Goal: Information Seeking & Learning: Learn about a topic

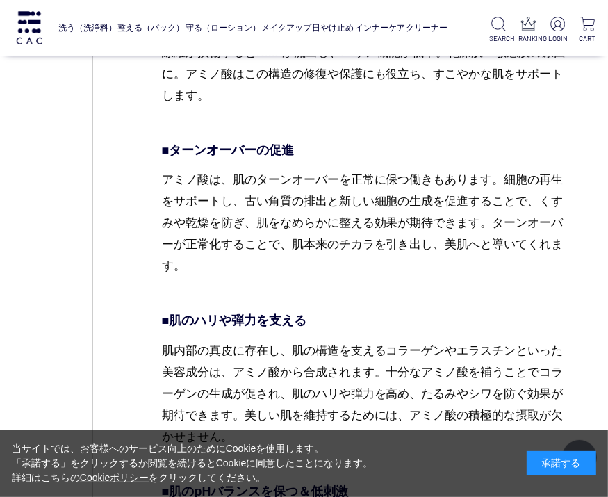
scroll to position [2570, 0]
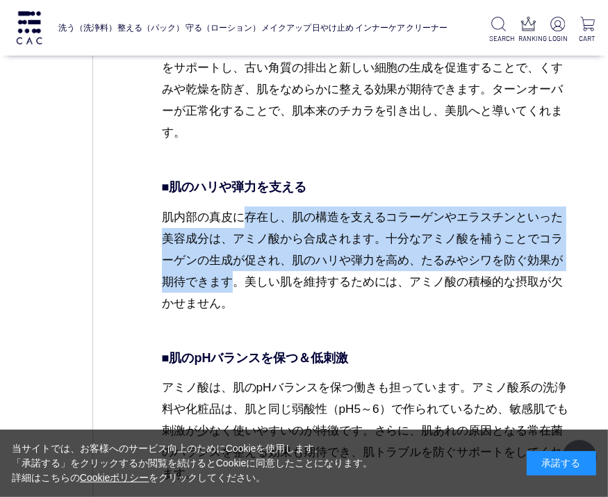
drag, startPoint x: 235, startPoint y: 215, endPoint x: 227, endPoint y: 282, distance: 67.9
click at [226, 286] on p "肌内部の真皮に存在し、肌の構造を支えるコラーゲンやエラスチンといった美容成分は、アミノ酸から合成されます。十分なアミノ酸を補うことでコラーゲンの生成が促され、…" at bounding box center [368, 271] width 413 height 130
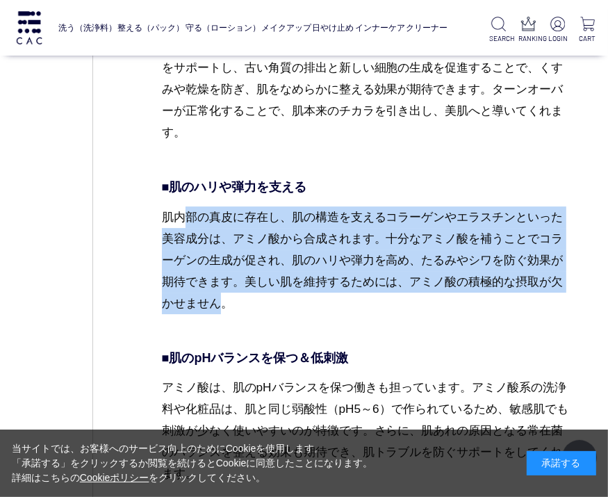
drag, startPoint x: 221, startPoint y: 297, endPoint x: 187, endPoint y: 192, distance: 110.9
click at [187, 190] on p "■肌のハリや弾力を支える" at bounding box center [368, 187] width 413 height 19
drag, startPoint x: 186, startPoint y: 248, endPoint x: 197, endPoint y: 296, distance: 49.2
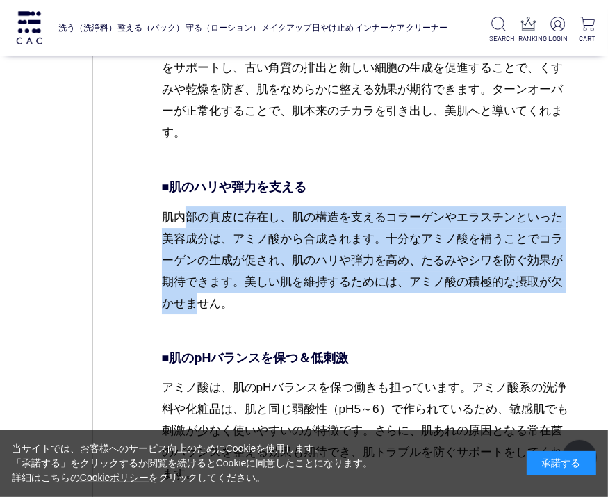
click at [197, 296] on p "肌内部の真皮に存在し、肌の構造を支えるコラーゲンやエラスチンといった美容成分は、アミノ酸から合成されます。十分なアミノ酸を補うことでコラーゲンの生成が促され、…" at bounding box center [368, 271] width 413 height 130
drag, startPoint x: 196, startPoint y: 290, endPoint x: 206, endPoint y: 176, distance: 114.3
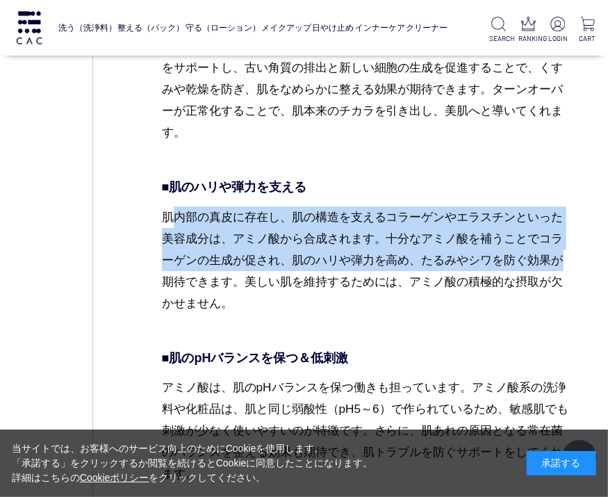
drag, startPoint x: 158, startPoint y: 262, endPoint x: 168, endPoint y: 279, distance: 19.3
click at [166, 276] on p "肌内部の真皮に存在し、肌の構造を支えるコラーゲンやエラスチンといった美容成分は、アミノ酸から合成されます。十分なアミノ酸を補うことでコラーゲンの生成が促され、…" at bounding box center [368, 271] width 413 height 130
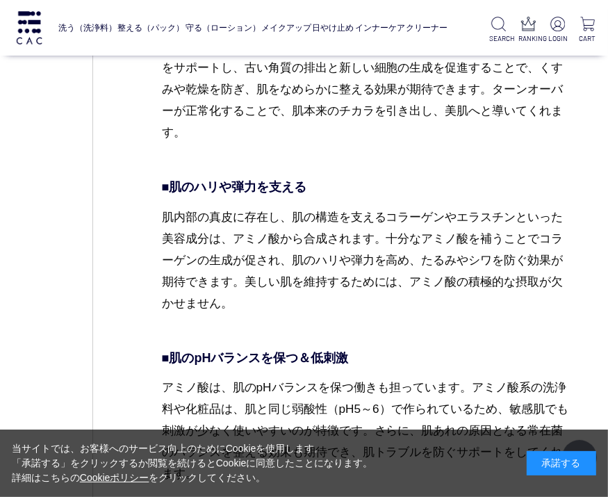
click at [171, 280] on p "肌内部の真皮に存在し、肌の構造を支えるコラーゲンやエラスチンといった美容成分は、アミノ酸から合成されます。十分なアミノ酸を補うことでコラーゲンの生成が促され、…" at bounding box center [368, 271] width 413 height 130
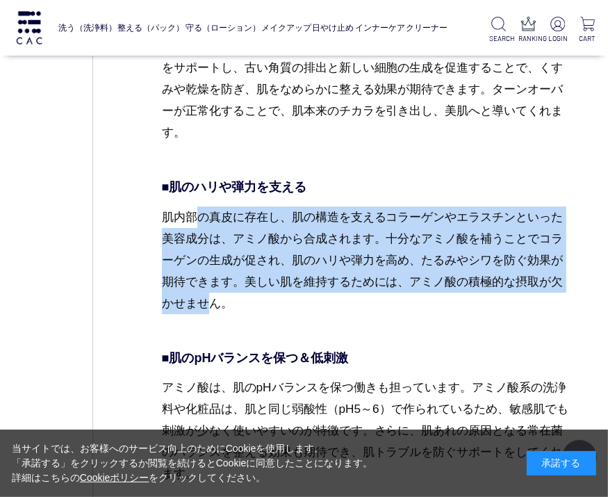
drag, startPoint x: 207, startPoint y: 301, endPoint x: 183, endPoint y: 187, distance: 116.3
click at [183, 187] on p "■肌のハリや弾力を支える" at bounding box center [368, 187] width 413 height 19
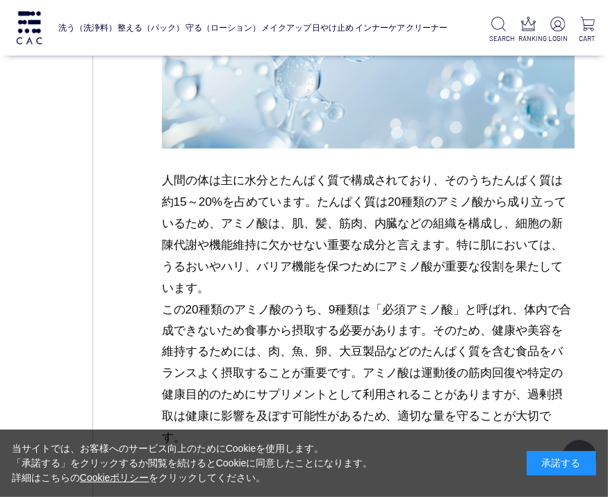
scroll to position [1181, 0]
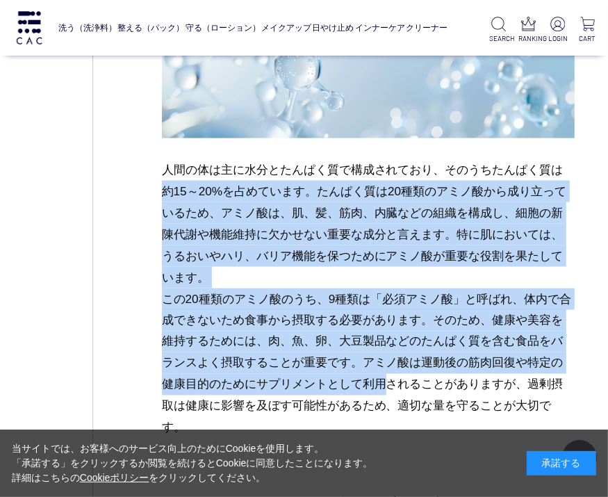
drag, startPoint x: 161, startPoint y: 185, endPoint x: 217, endPoint y: 387, distance: 208.9
click at [217, 387] on p "人間の体は主に水分とたんぱく質で構成されており、そのうちたんぱく質は約15～20%を占めています。たんぱく質は20種類のアミノ酸から成り立っているため、アミノ…" at bounding box center [368, 298] width 413 height 279
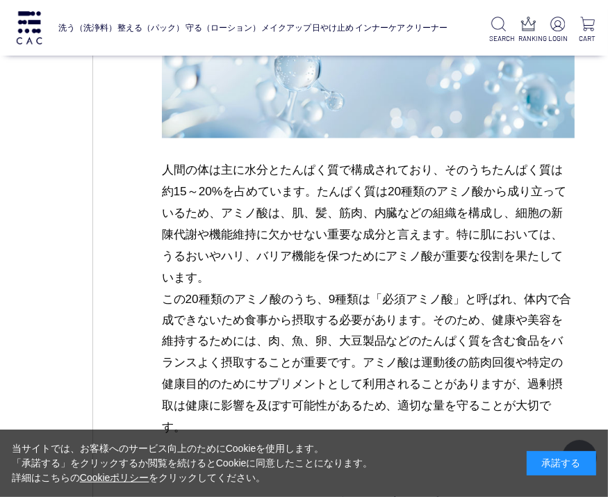
drag, startPoint x: 254, startPoint y: 367, endPoint x: 158, endPoint y: 149, distance: 239.1
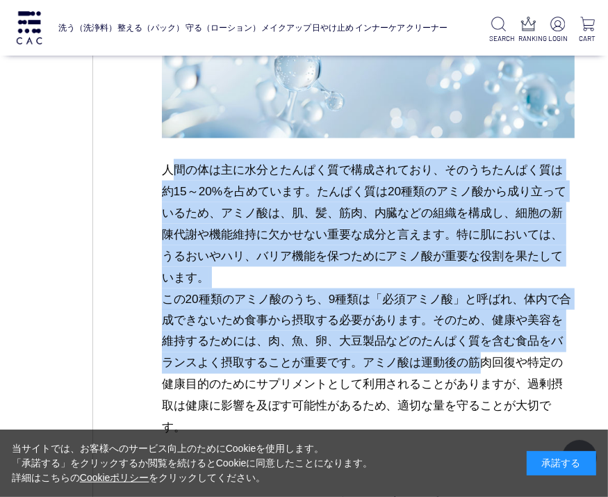
drag, startPoint x: 188, startPoint y: 190, endPoint x: 319, endPoint y: 374, distance: 225.5
click at [319, 374] on p "人間の体は主に水分とたんぱく質で構成されており、そのうちたんぱく質は約15～20%を占めています。たんぱく質は20種類のアミノ酸から成り立っているため、アミノ…" at bounding box center [368, 298] width 413 height 279
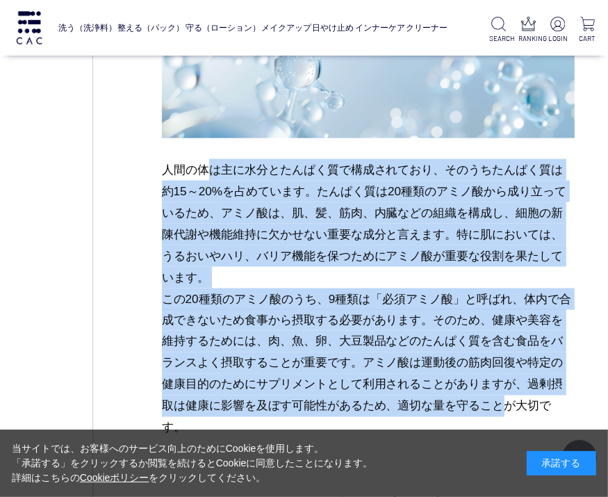
drag, startPoint x: 342, startPoint y: 404, endPoint x: 213, endPoint y: 159, distance: 276.5
click at [213, 160] on p "人間の体は主に水分とたんぱく質で構成されており、そのうちたんぱく質は約15～20%を占めています。たんぱく質は20種類のアミノ酸から成り立っているため、アミノ…" at bounding box center [368, 298] width 413 height 279
click at [213, 159] on p "人間の体は主に水分とたんぱく質で構成されており、そのうちたんぱく質は約15～20%を占めています。たんぱく質は20種類のアミノ酸から成り立っているため、アミノ…" at bounding box center [368, 298] width 413 height 279
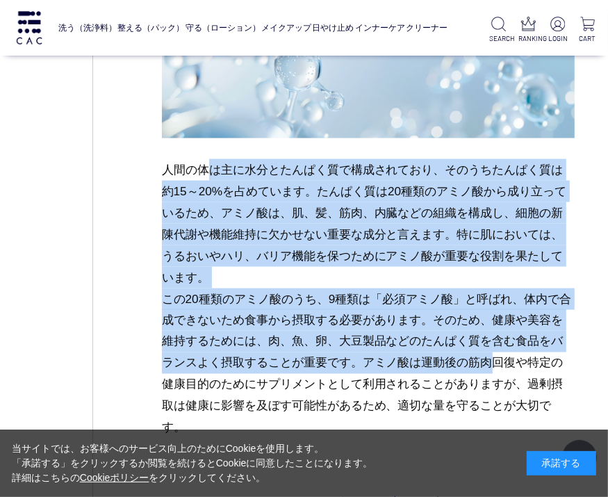
drag, startPoint x: 317, startPoint y: 351, endPoint x: 333, endPoint y: 362, distance: 20.0
click at [332, 362] on p "人間の体は主に水分とたんぱく質で構成されており、そのうちたんぱく質は約15～20%を占めています。たんぱく質は20種類のアミノ酸から成り立っているため、アミノ…" at bounding box center [368, 298] width 413 height 279
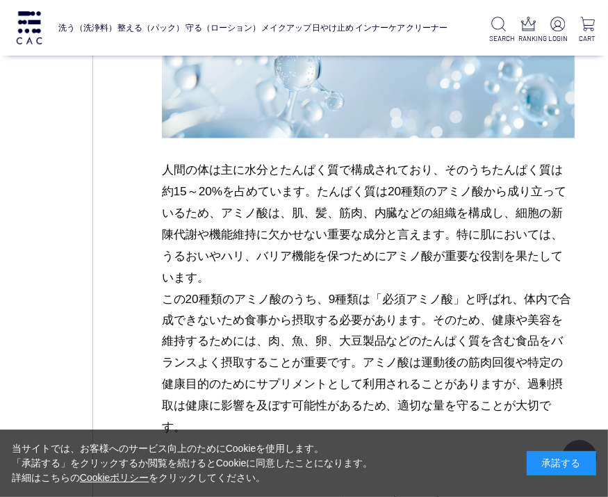
click at [338, 360] on p "人間の体は主に水分とたんぱく質で構成されており、そのうちたんぱく質は約15～20%を占めています。たんぱく質は20種類のアミノ酸から成り立っているため、アミノ…" at bounding box center [368, 298] width 413 height 279
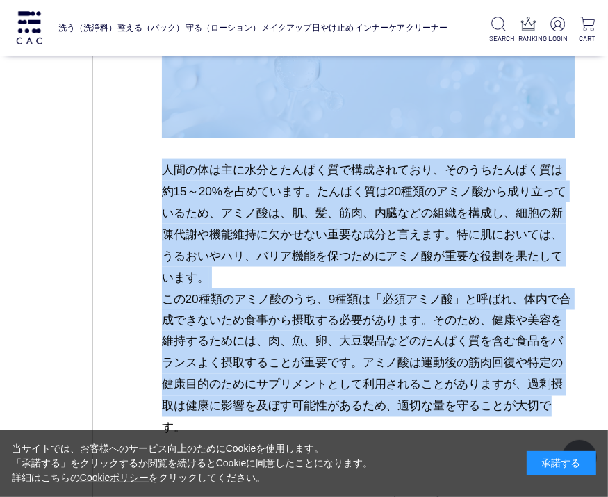
drag, startPoint x: 389, startPoint y: 415, endPoint x: 240, endPoint y: 126, distance: 324.9
click at [240, 126] on dd "「アミノ酸」とは？ 人間の体は主に水分とたんぱく質で構成されており、そのうちたんぱく質は約15～20%を占めています。たんぱく質は20種類のアミノ酸から成り立…" at bounding box center [368, 165] width 413 height 545
click at [247, 201] on p "人間の体は主に水分とたんぱく質で構成されており、そのうちたんぱく質は約15～20%を占めています。たんぱく質は20種類のアミノ酸から成り立っているため、アミノ…" at bounding box center [368, 298] width 413 height 279
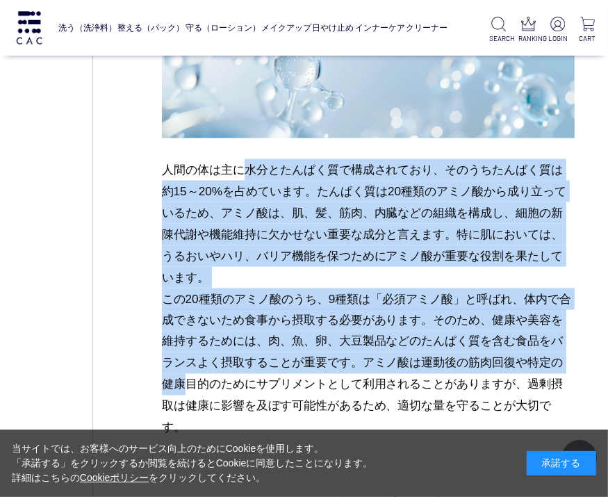
drag, startPoint x: 247, startPoint y: 167, endPoint x: 420, endPoint y: 357, distance: 257.1
click at [420, 357] on p "人間の体は主に水分とたんぱく質で構成されており、そのうちたんぱく質は約15～20%を占めています。たんぱく質は20種類のアミノ酸から成り立っているため、アミノ…" at bounding box center [368, 298] width 413 height 279
drag, startPoint x: 453, startPoint y: 372, endPoint x: 359, endPoint y: 192, distance: 202.9
click at [366, 204] on p "人間の体は主に水分とたんぱく質で構成されており、そのうちたんぱく質は約15～20%を占めています。たんぱく質は20種類のアミノ酸から成り立っているため、アミノ…" at bounding box center [368, 298] width 413 height 279
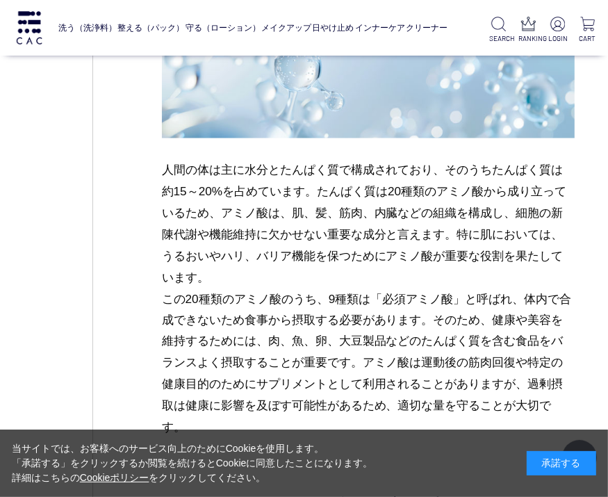
click at [297, 173] on p "人間の体は主に水分とたんぱく質で構成されており、そのうちたんぱく質は約15～20%を占めています。たんぱく質は20種類のアミノ酸から成り立っているため、アミノ…" at bounding box center [368, 298] width 413 height 279
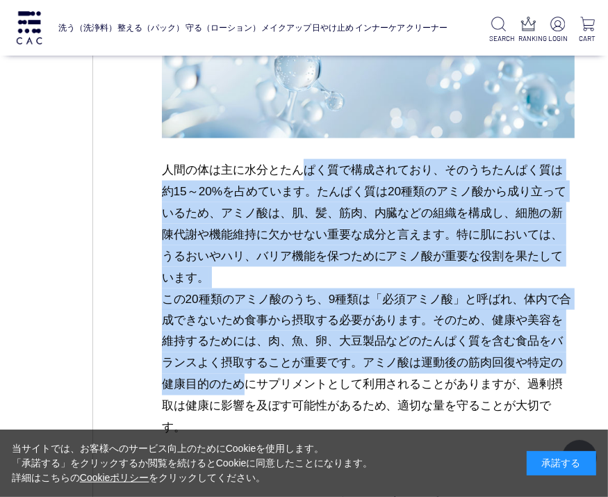
drag, startPoint x: 355, startPoint y: 229, endPoint x: 481, endPoint y: 380, distance: 196.3
click at [481, 380] on p "人間の体は主に水分とたんぱく質で構成されており、そのうちたんぱく質は約15～20%を占めています。たんぱく質は20種類のアミノ酸から成り立っているため、アミノ…" at bounding box center [368, 298] width 413 height 279
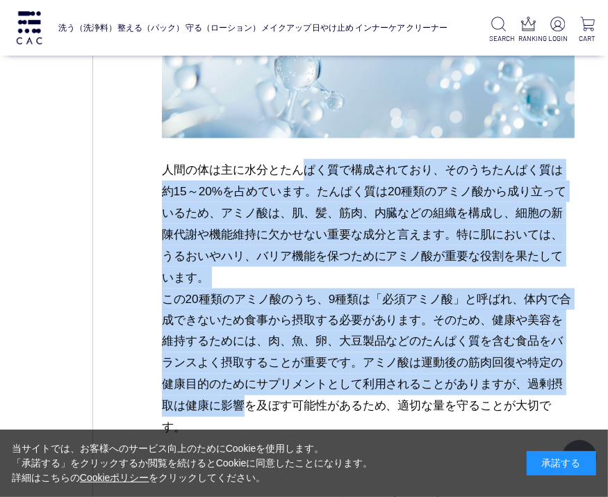
click at [481, 390] on p "人間の体は主に水分とたんぱく質で構成されており、そのうちたんぱく質は約15～20%を占めています。たんぱく質は20種類のアミノ酸から成り立っているため、アミノ…" at bounding box center [368, 298] width 413 height 279
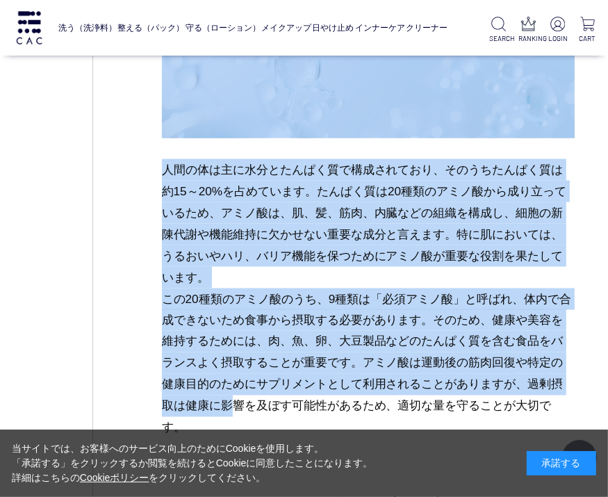
drag, startPoint x: 468, startPoint y: 387, endPoint x: 313, endPoint y: 179, distance: 260.0
click at [316, 171] on p "人間の体は主に水分とたんぱく質で構成されており、そのうちたんぱく質は約15～20%を占めています。たんぱく質は20種類のアミノ酸から成り立っているため、アミノ…" at bounding box center [368, 298] width 413 height 279
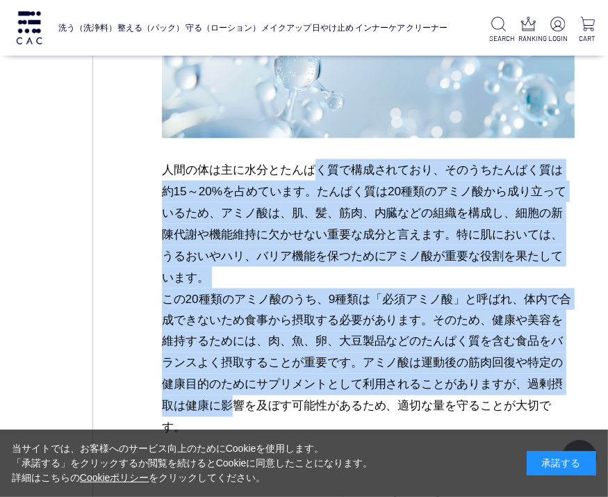
click at [295, 217] on p "人間の体は主に水分とたんぱく質で構成されており、そのうちたんぱく質は約15～20%を占めています。たんぱく質は20種類のアミノ酸から成り立っているため、アミノ…" at bounding box center [368, 298] width 413 height 279
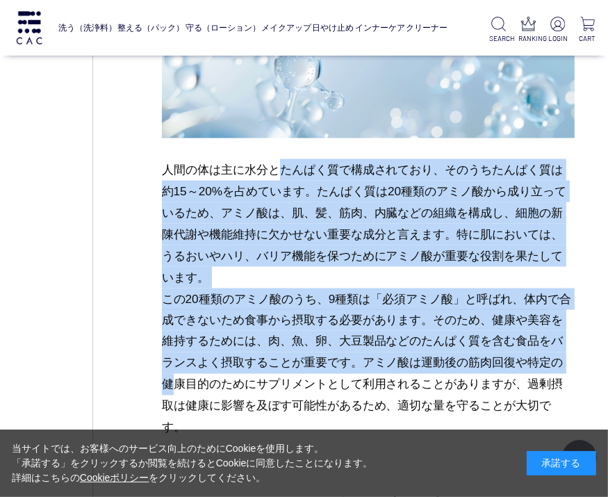
drag, startPoint x: 286, startPoint y: 162, endPoint x: 406, endPoint y: 367, distance: 237.8
click at [406, 367] on p "人間の体は主に水分とたんぱく質で構成されており、そのうちたんぱく質は約15～20%を占めています。たんぱく質は20種類のアミノ酸から成り立っているため、アミノ…" at bounding box center [368, 298] width 413 height 279
drag, startPoint x: 433, startPoint y: 413, endPoint x: 328, endPoint y: 229, distance: 212.2
click at [328, 229] on p "人間の体は主に水分とたんぱく質で構成されており、そのうちたんぱく質は約15～20%を占めています。たんぱく質は20種類のアミノ酸から成り立っているため、アミノ…" at bounding box center [368, 298] width 413 height 279
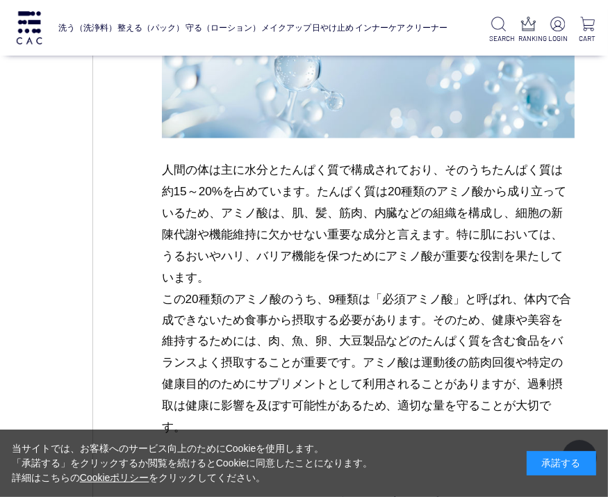
click at [326, 206] on p "人間の体は主に水分とたんぱく質で構成されており、そのうちたんぱく質は約15～20%を占めています。たんぱく質は20種類のアミノ酸から成り立っているため、アミノ…" at bounding box center [368, 298] width 413 height 279
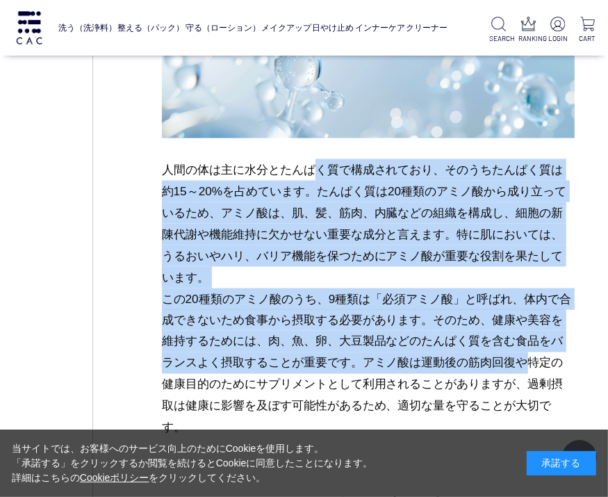
drag, startPoint x: 317, startPoint y: 183, endPoint x: 364, endPoint y: 366, distance: 189.3
click at [364, 366] on p "人間の体は主に水分とたんぱく質で構成されており、そのうちたんぱく質は約15～20%を占めています。たんぱく質は20種類のアミノ酸から成り立っているため、アミノ…" at bounding box center [368, 298] width 413 height 279
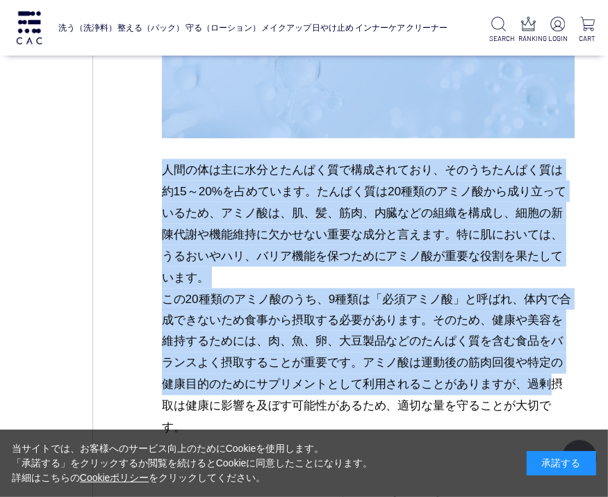
drag, startPoint x: 342, startPoint y: 349, endPoint x: 92, endPoint y: 128, distance: 334.1
click at [303, 217] on p "人間の体は主に水分とたんぱく質で構成されており、そのうちたんぱく質は約15～20%を占めています。たんぱく質は20種類のアミノ酸から成り立っているため、アミノ…" at bounding box center [368, 298] width 413 height 279
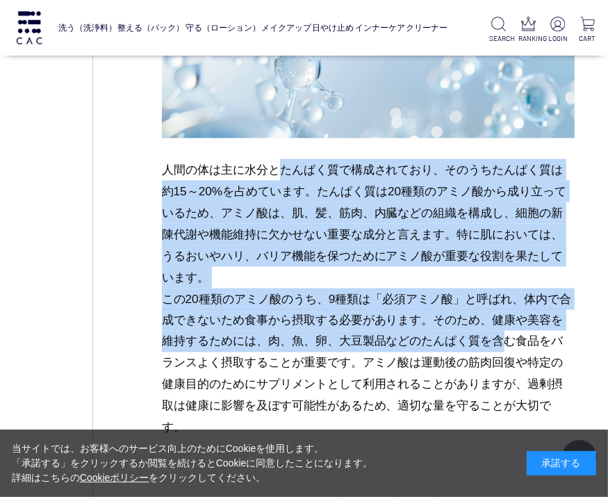
drag, startPoint x: 281, startPoint y: 166, endPoint x: 343, endPoint y: 347, distance: 191.8
click at [343, 347] on p "人間の体は主に水分とたんぱく質で構成されており、そのうちたんぱく質は約15～20%を占めています。たんぱく質は20種類のアミノ酸から成り立っているため、アミノ…" at bounding box center [368, 298] width 413 height 279
click at [342, 348] on p "人間の体は主に水分とたんぱく質で構成されており、そのうちたんぱく質は約15～20%を占めています。たんぱく質は20種類のアミノ酸から成り立っているため、アミノ…" at bounding box center [368, 298] width 413 height 279
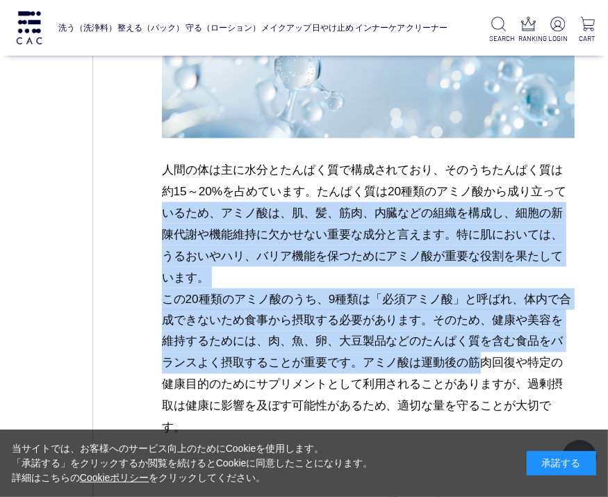
drag, startPoint x: 255, startPoint y: 298, endPoint x: 131, endPoint y: 189, distance: 164.8
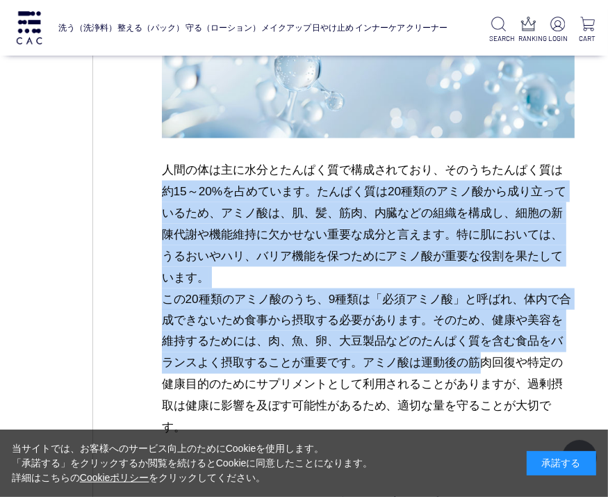
drag, startPoint x: 250, startPoint y: 214, endPoint x: 225, endPoint y: 185, distance: 38.4
click at [250, 215] on p "人間の体は主に水分とたんぱく質で構成されており、そのうちたんぱく質は約15～20%を占めています。たんぱく質は20種類のアミノ酸から成り立っているため、アミノ…" at bounding box center [368, 298] width 413 height 279
click at [385, 340] on p "人間の体は主に水分とたんぱく質で構成されており、そのうちたんぱく質は約15～20%を占めています。たんぱく質は20種類のアミノ酸から成り立っているため、アミノ…" at bounding box center [368, 298] width 413 height 279
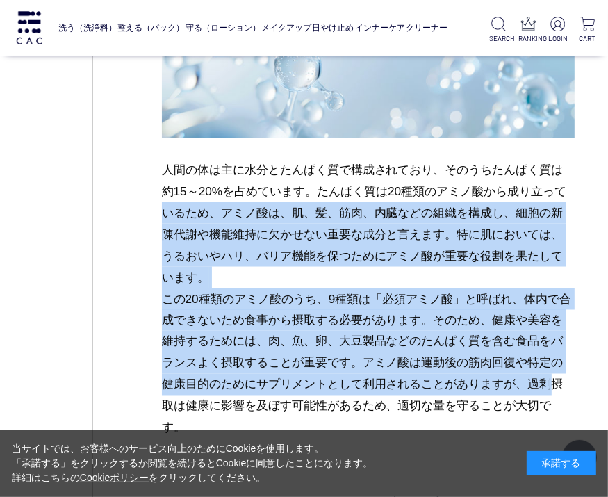
drag, startPoint x: 331, startPoint y: 373, endPoint x: 151, endPoint y: 179, distance: 264.4
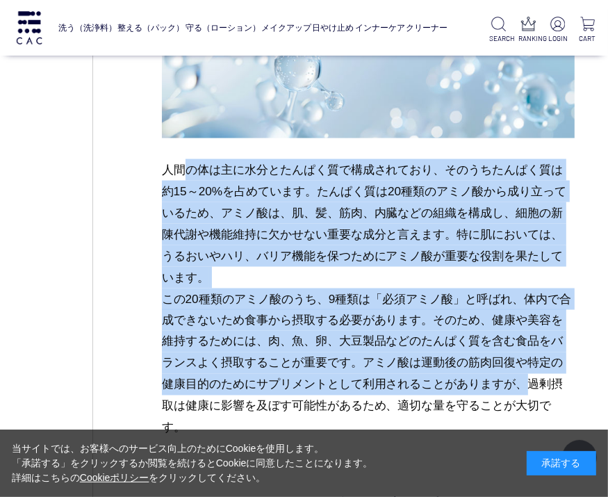
drag, startPoint x: 181, startPoint y: 176, endPoint x: 367, endPoint y: 392, distance: 285.6
click at [367, 392] on p "人間の体は主に水分とたんぱく質で構成されており、そのうちたんぱく質は約15～20%を占めています。たんぱく質は20種類のアミノ酸から成り立っているため、アミノ…" at bounding box center [368, 298] width 413 height 279
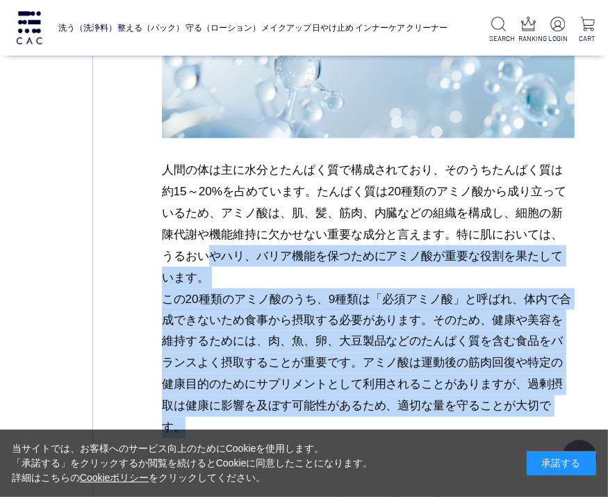
drag, startPoint x: 336, startPoint y: 354, endPoint x: 207, endPoint y: 245, distance: 168.6
click at [207, 245] on p "人間の体は主に水分とたんぱく質で構成されており、そのうちたんぱく質は約15～20%を占めています。たんぱく質は20種類のアミノ酸から成り立っているため、アミノ…" at bounding box center [368, 298] width 413 height 279
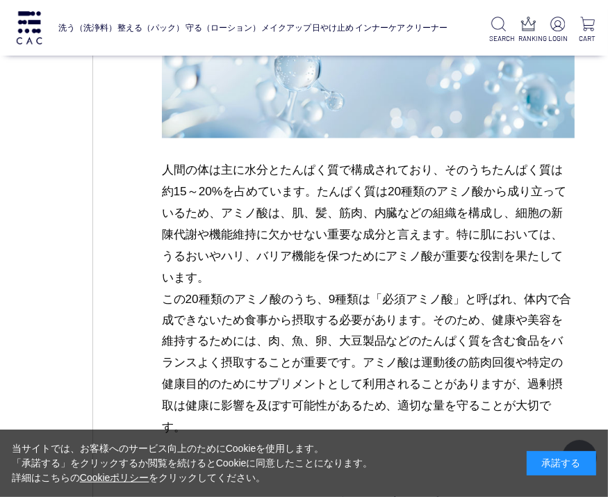
drag, startPoint x: 226, startPoint y: 198, endPoint x: 231, endPoint y: 163, distance: 35.0
click at [226, 195] on p "人間の体は主に水分とたんぱく質で構成されており、そのうちたんぱく質は約15～20%を占めています。たんぱく質は20種類のアミノ酸から成り立っているため、アミノ…" at bounding box center [368, 298] width 413 height 279
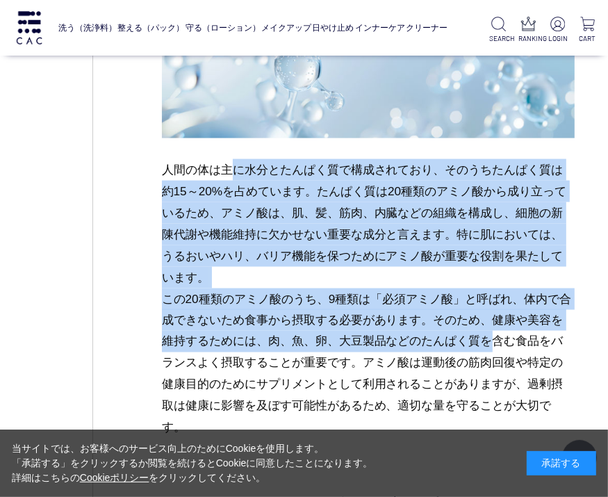
drag, startPoint x: 231, startPoint y: 163, endPoint x: 328, endPoint y: 347, distance: 208.2
click at [328, 347] on p "人間の体は主に水分とたんぱく質で構成されており、そのうちたんぱく質は約15～20%を占めています。たんぱく質は20種類のアミノ酸から成り立っているため、アミノ…" at bounding box center [368, 298] width 413 height 279
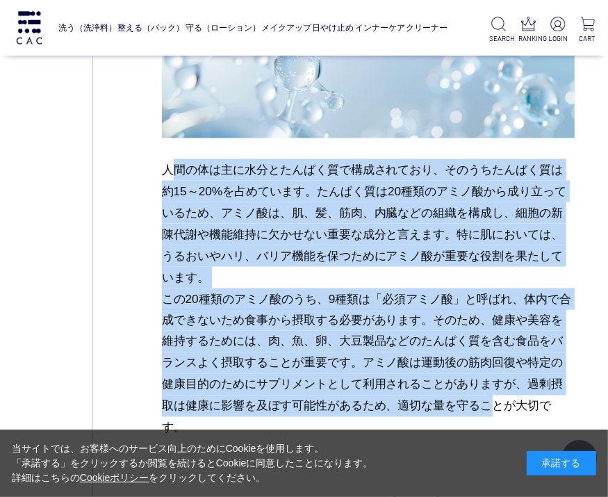
drag, startPoint x: 332, startPoint y: 409, endPoint x: 175, endPoint y: 170, distance: 285.9
click at [175, 170] on p "人間の体は主に水分とたんぱく質で構成されており、そのうちたんぱく質は約15～20%を占めています。たんぱく質は20種類のアミノ酸から成り立っているため、アミノ…" at bounding box center [368, 298] width 413 height 279
click at [175, 174] on p "人間の体は主に水分とたんぱく質で構成されており、そのうちたんぱく質は約15～20%を占めています。たんぱく質は20種類のアミノ酸から成り立っているため、アミノ…" at bounding box center [368, 298] width 413 height 279
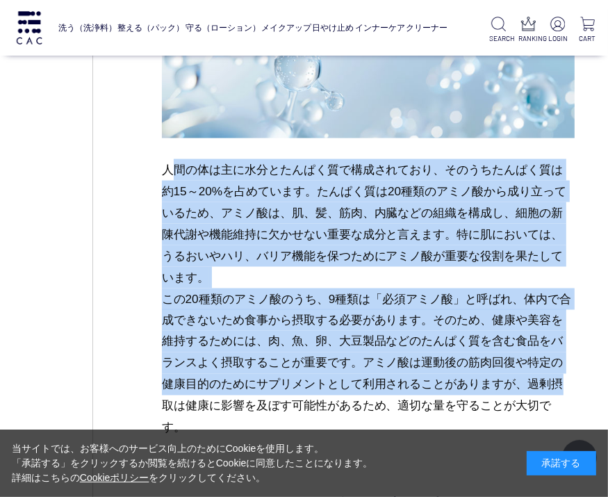
drag, startPoint x: 169, startPoint y: 164, endPoint x: 393, endPoint y: 394, distance: 320.7
click at [393, 394] on p "人間の体は主に水分とたんぱく質で構成されており、そのうちたんぱく質は約15～20%を占めています。たんぱく質は20種類のアミノ酸から成り立っているため、アミノ…" at bounding box center [368, 298] width 413 height 279
drag, startPoint x: 393, startPoint y: 394, endPoint x: 463, endPoint y: 417, distance: 74.0
click at [395, 395] on p "人間の体は主に水分とたんぱく質で構成されており、そのうちたんぱく質は約15～20%を占めています。たんぱく質は20種類のアミノ酸から成り立っているため、アミノ…" at bounding box center [368, 298] width 413 height 279
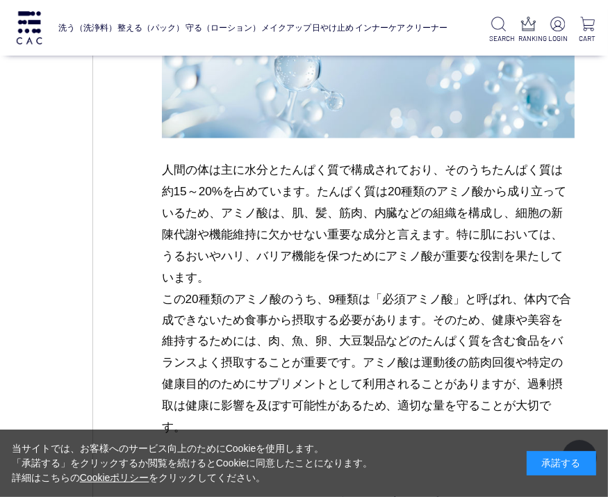
drag, startPoint x: 434, startPoint y: 383, endPoint x: 421, endPoint y: 395, distance: 18.2
click at [432, 384] on p "人間の体は主に水分とたんぱく質で構成されており、そのうちたんぱく質は約15～20%を占めています。たんぱく質は20種類のアミノ酸から成り立っているため、アミノ…" at bounding box center [368, 298] width 413 height 279
drag, startPoint x: 304, startPoint y: 337, endPoint x: 210, endPoint y: 170, distance: 190.9
click at [204, 170] on p "人間の体は主に水分とたんぱく質で構成されており、そのうちたんぱく質は約15～20%を占めています。たんぱく質は20種類のアミノ酸から成り立っているため、アミノ…" at bounding box center [368, 298] width 413 height 279
click at [211, 170] on p "人間の体は主に水分とたんぱく質で構成されており、そのうちたんぱく質は約15～20%を占めています。たんぱく質は20種類のアミノ酸から成り立っているため、アミノ…" at bounding box center [368, 298] width 413 height 279
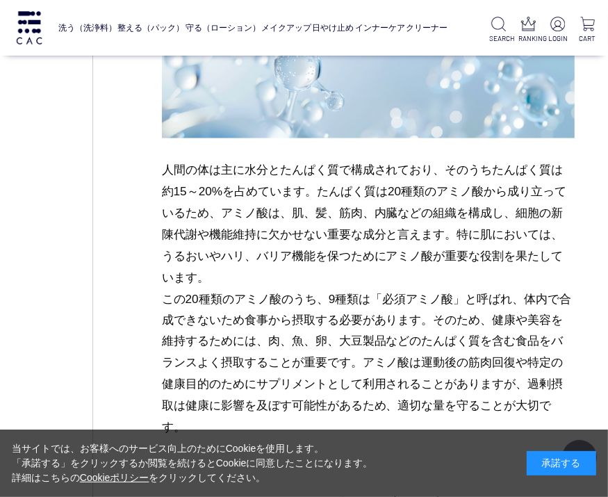
drag, startPoint x: 289, startPoint y: 183, endPoint x: 456, endPoint y: 406, distance: 278.8
click at [456, 406] on p "人間の体は主に水分とたんぱく質で構成されており、そのうちたんぱく質は約15～20%を占めています。たんぱく質は20種類のアミノ酸から成り立っているため、アミノ…" at bounding box center [368, 298] width 413 height 279
click at [462, 386] on p "人間の体は主に水分とたんぱく質で構成されており、そのうちたんぱく質は約15～20%を占めています。たんぱく質は20種類のアミノ酸から成り立っているため、アミノ…" at bounding box center [368, 298] width 413 height 279
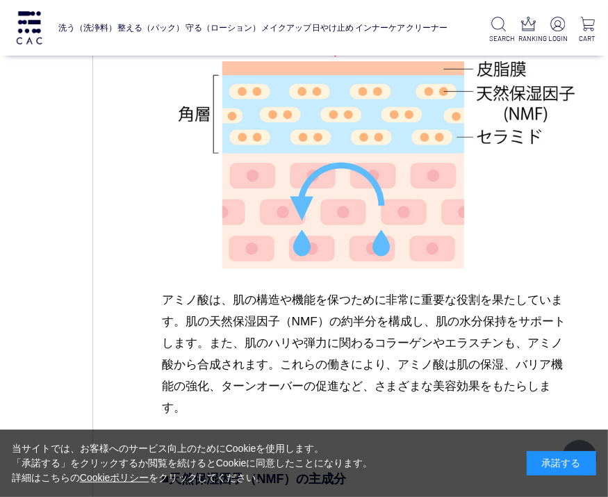
scroll to position [2084, 0]
